Goal: Find contact information: Find contact information

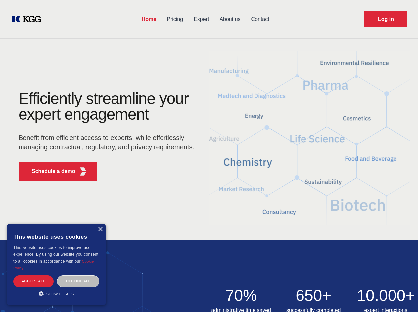
click at [209, 156] on div "Efficiently streamline your expert engagement Benefit from efficient access to …" at bounding box center [108, 139] width 201 height 96
click at [50, 171] on p "Schedule a demo" at bounding box center [54, 172] width 44 height 8
click at [100, 229] on div "×" at bounding box center [100, 229] width 5 height 5
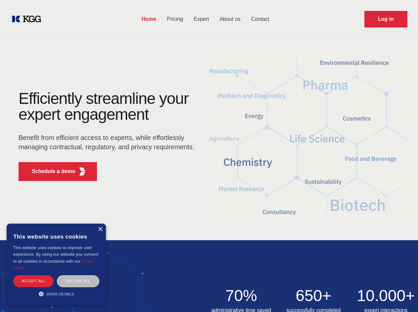
click at [33, 281] on div "Accept all" at bounding box center [33, 281] width 40 height 12
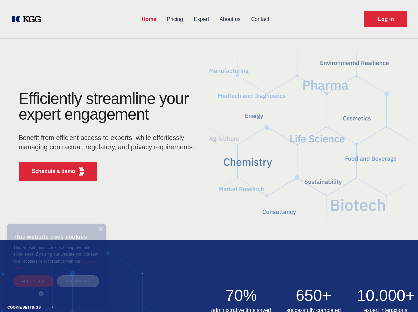
click at [78, 281] on img at bounding box center [209, 287] width 418 height 95
